Goal: Information Seeking & Learning: Learn about a topic

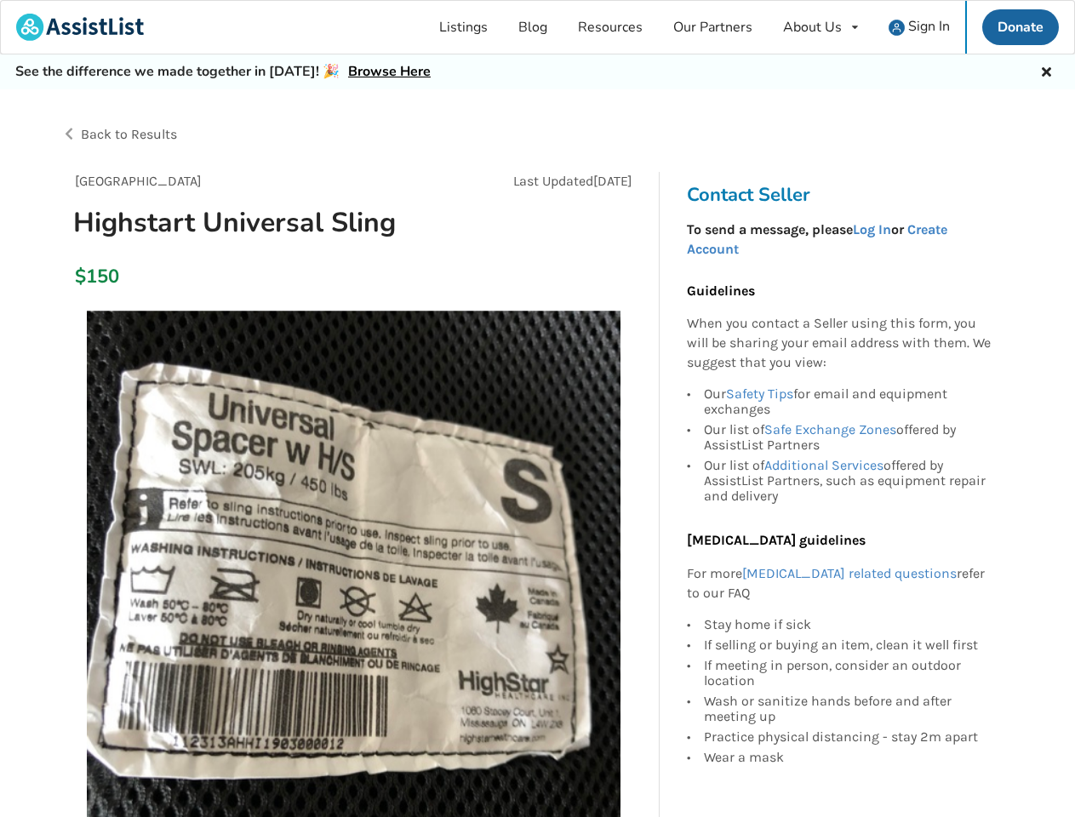
click at [821, 27] on div "About Us" at bounding box center [812, 27] width 59 height 14
click at [1047, 70] on icon at bounding box center [1047, 70] width 16 height 14
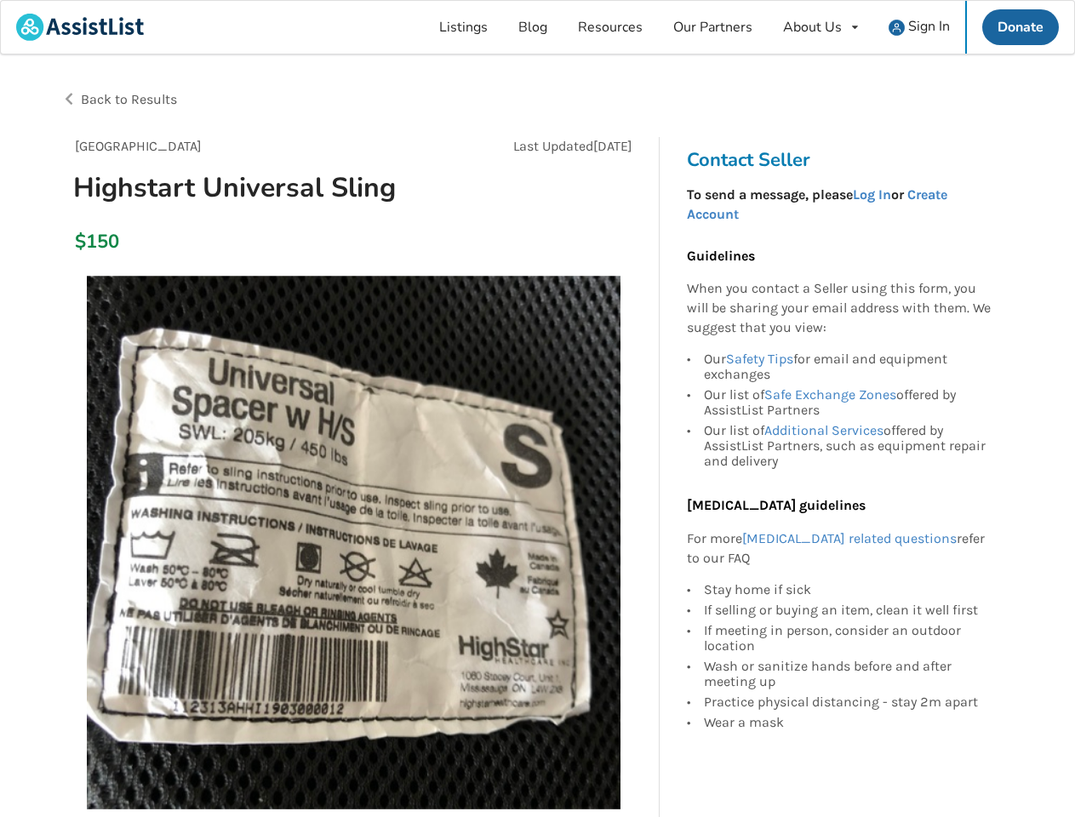
click at [300, 135] on div at bounding box center [537, 136] width 953 height 27
click at [353, 564] on img at bounding box center [354, 543] width 534 height 534
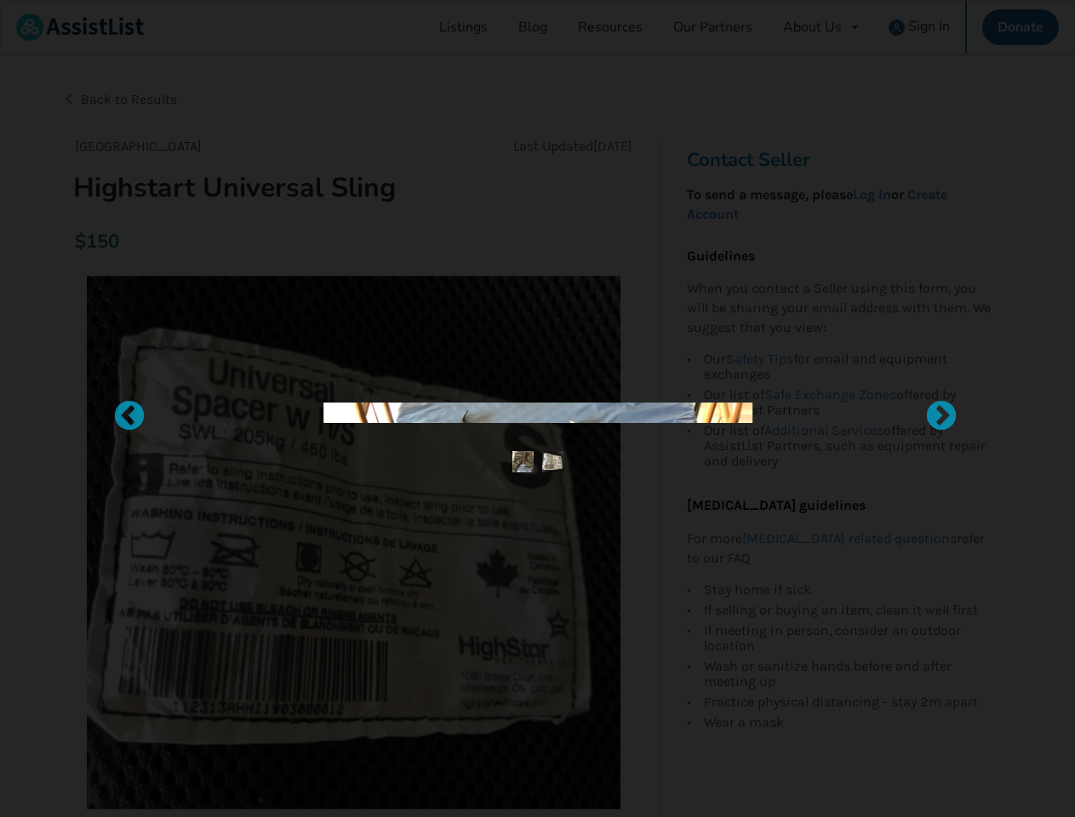
click at [848, 403] on div at bounding box center [538, 403] width 674 height 1
click at [848, 479] on div at bounding box center [537, 408] width 1075 height 817
click at [848, 626] on div "If meeting in person, consider an outdoor location" at bounding box center [848, 639] width 288 height 36
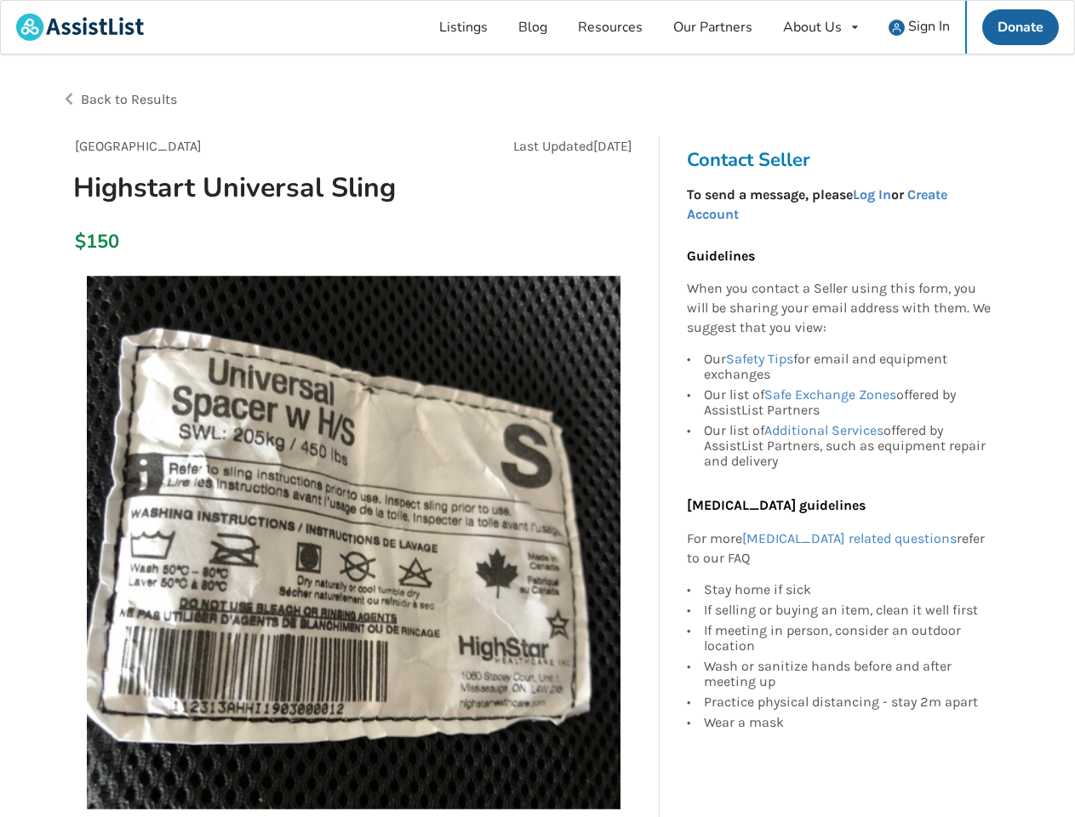
click at [848, 645] on div "If meeting in person, consider an outdoor location" at bounding box center [848, 639] width 288 height 36
click at [848, 674] on div "Wash or sanitize hands before and after meeting up" at bounding box center [848, 675] width 288 height 36
click at [848, 709] on div "Practice physical distancing - stay 2m apart" at bounding box center [848, 702] width 288 height 20
